Goal: Task Accomplishment & Management: Manage account settings

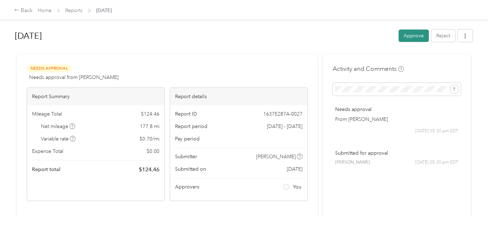
click at [406, 36] on button "Approve" at bounding box center [413, 36] width 30 height 12
